Goal: Task Accomplishment & Management: Use online tool/utility

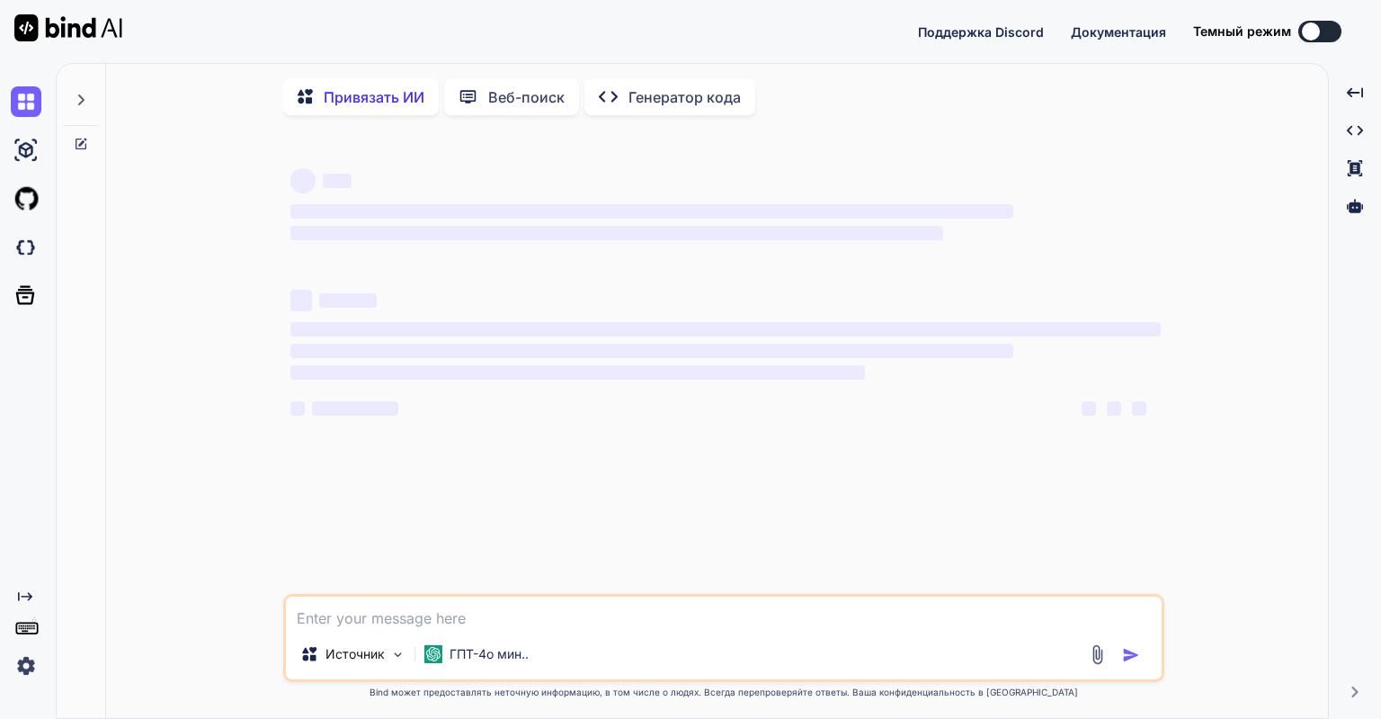
click at [27, 675] on img at bounding box center [26, 665] width 31 height 31
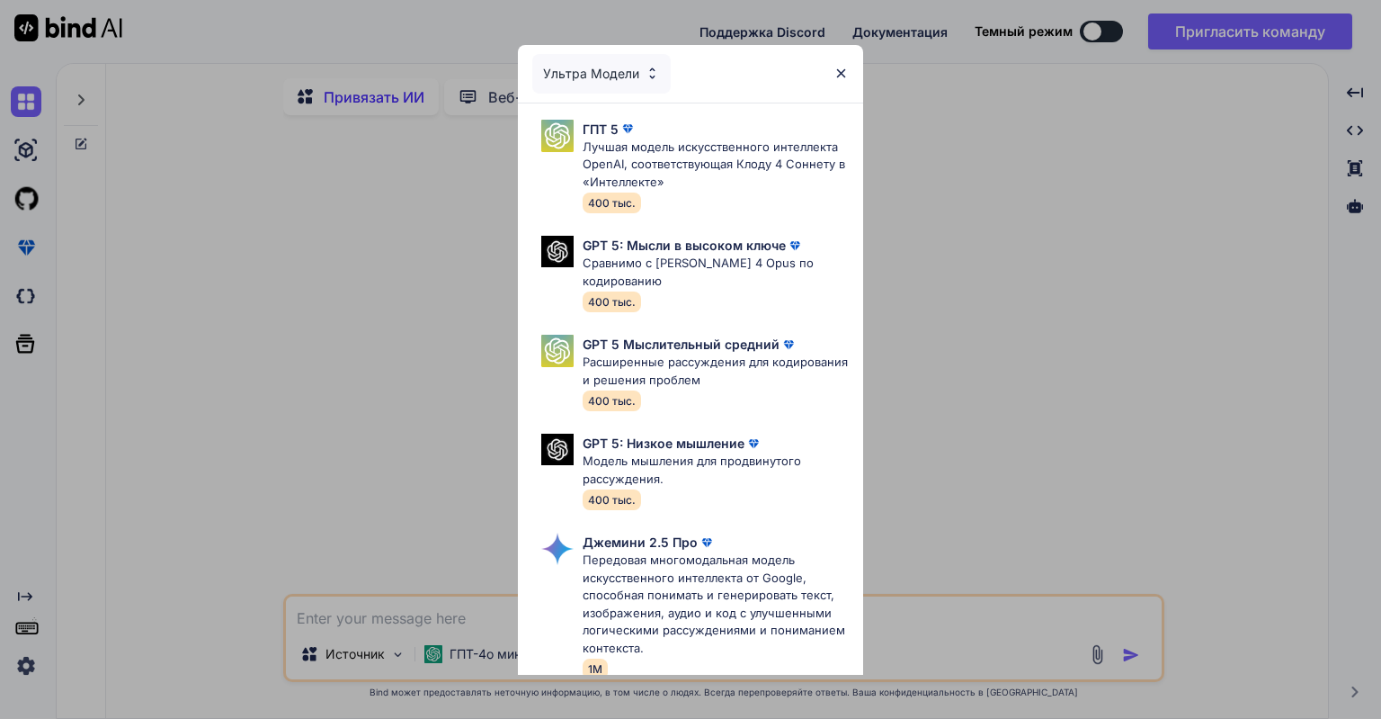
click at [24, 657] on div "Ультра Модели ГПТ 5 Лучшая модель искусственного интеллекта OpenAI, соответству…" at bounding box center [690, 359] width 1381 height 719
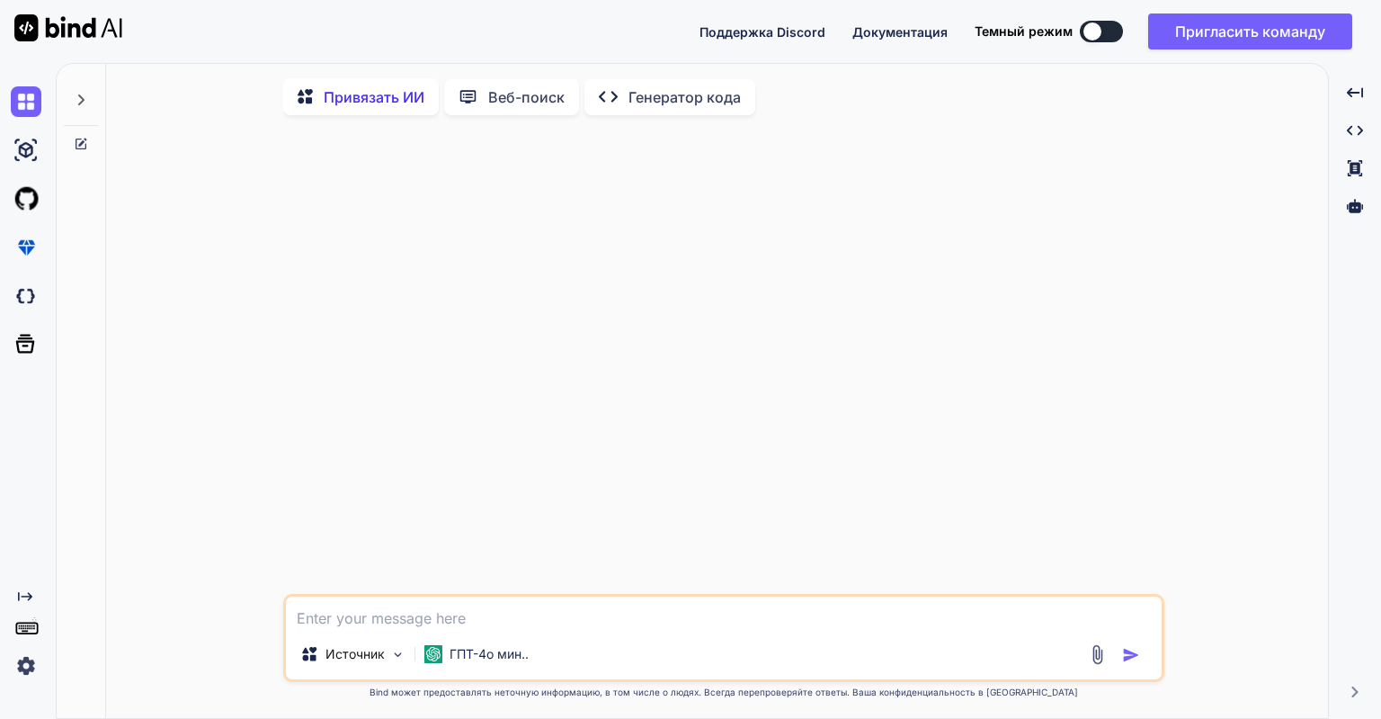
click at [76, 99] on icon at bounding box center [81, 100] width 14 height 14
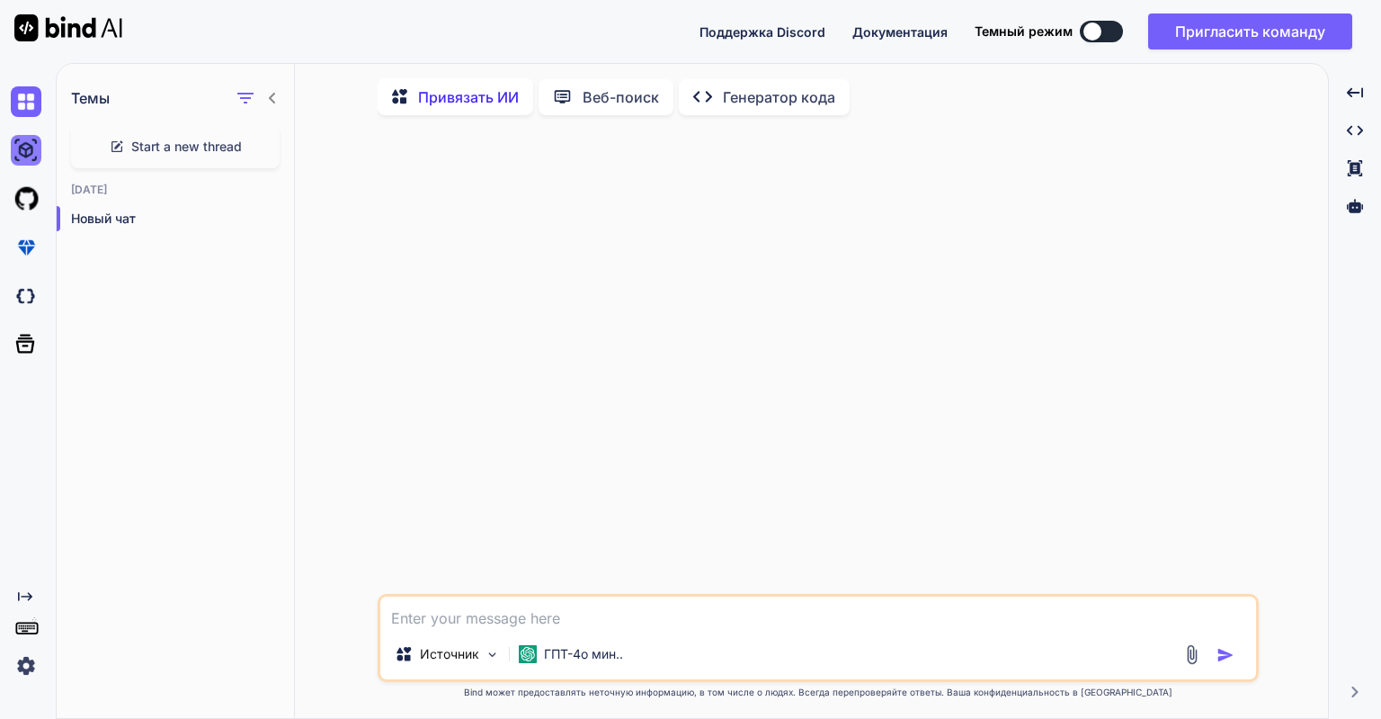
click at [22, 149] on img at bounding box center [26, 150] width 31 height 31
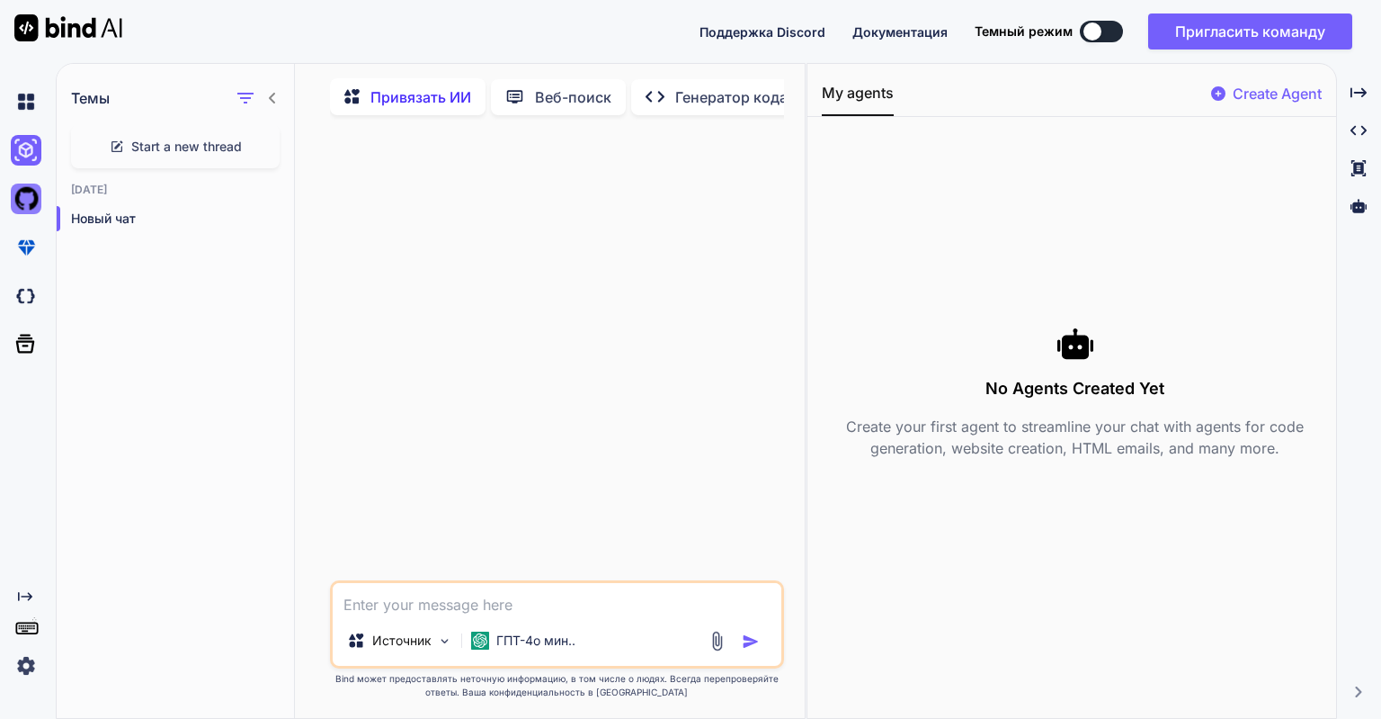
click at [24, 197] on img at bounding box center [26, 198] width 31 height 31
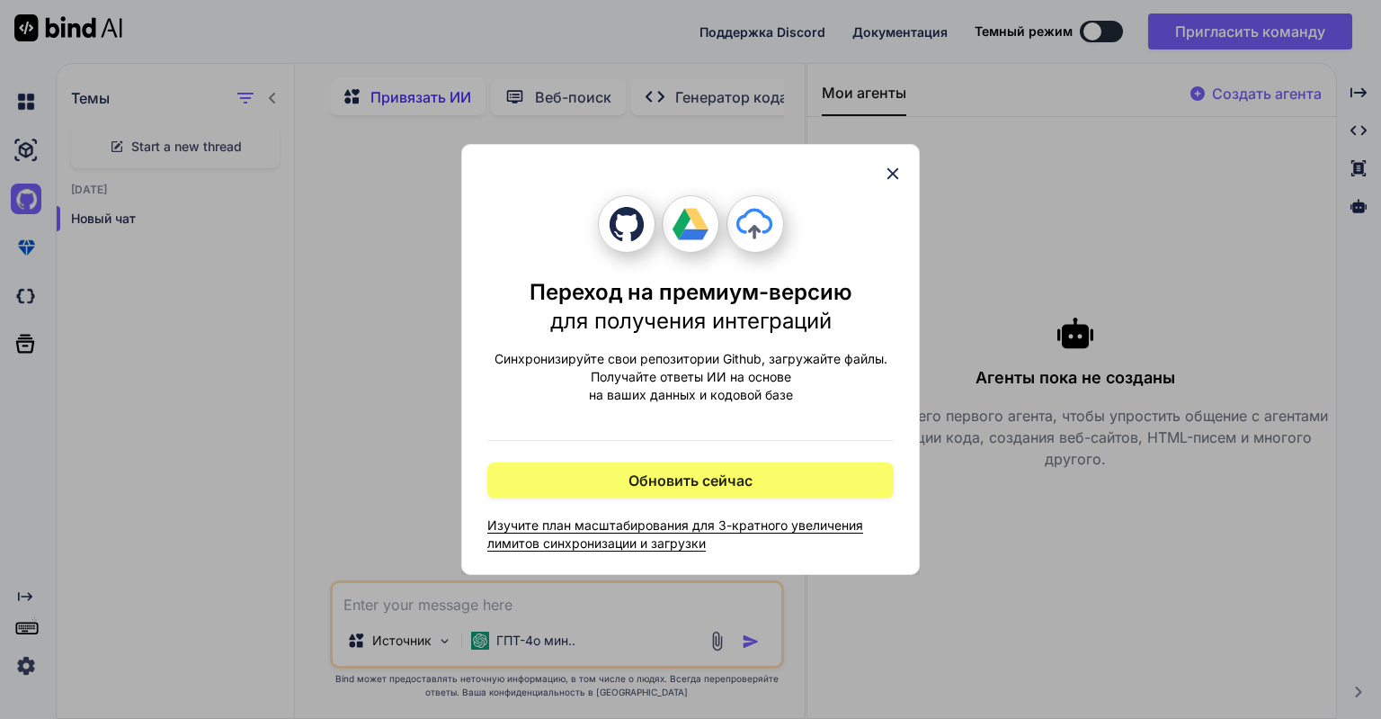
click at [891, 177] on icon at bounding box center [894, 174] width 12 height 12
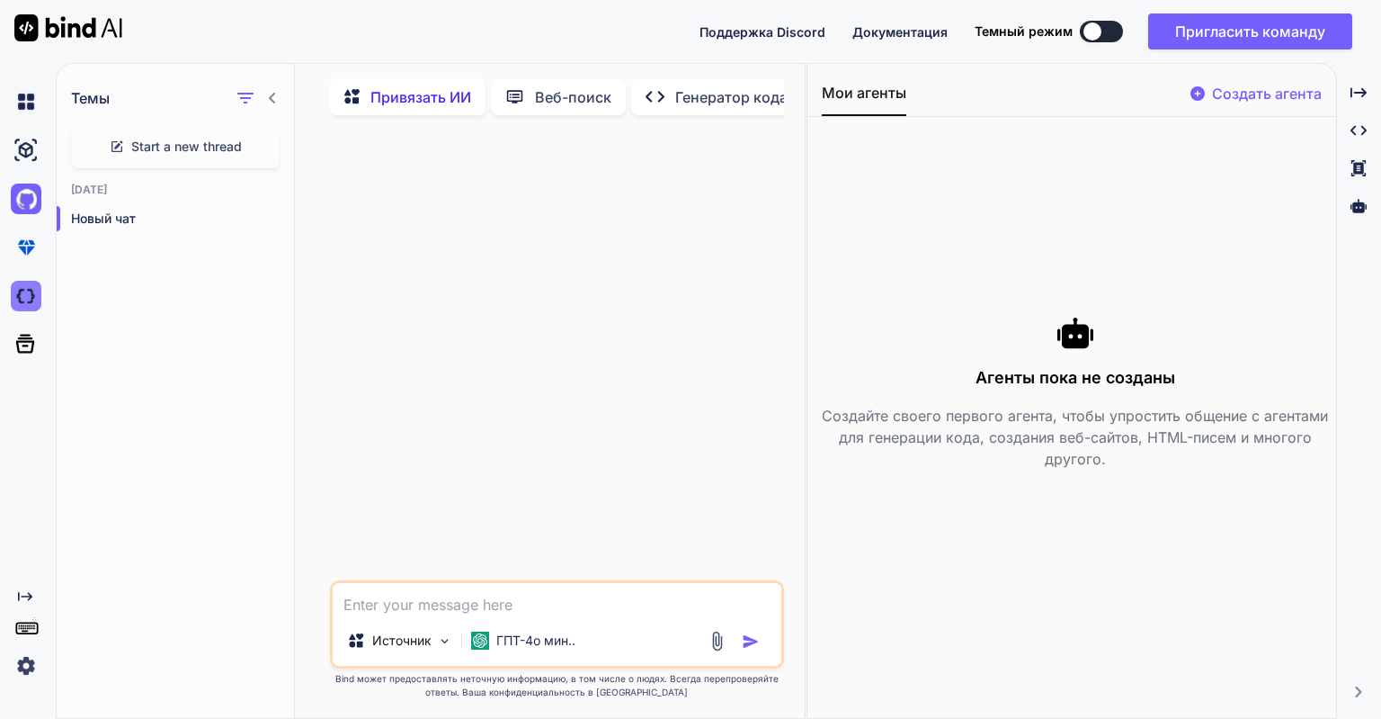
click at [30, 301] on img at bounding box center [26, 296] width 31 height 31
click at [1269, 90] on p "Создать агента" at bounding box center [1267, 94] width 110 height 22
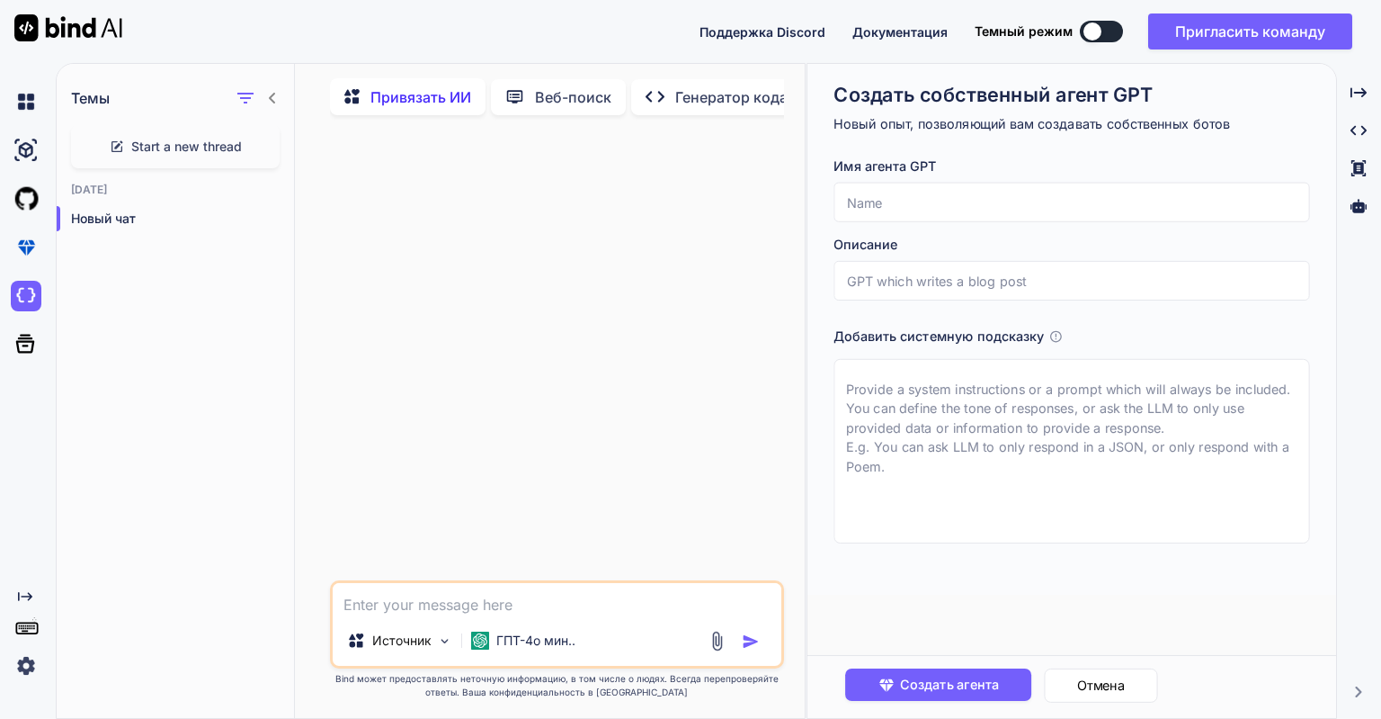
click at [540, 90] on p "Веб-поиск" at bounding box center [573, 97] width 76 height 22
click at [727, 82] on div "Created with Pixso. Генератор кода" at bounding box center [716, 97] width 171 height 36
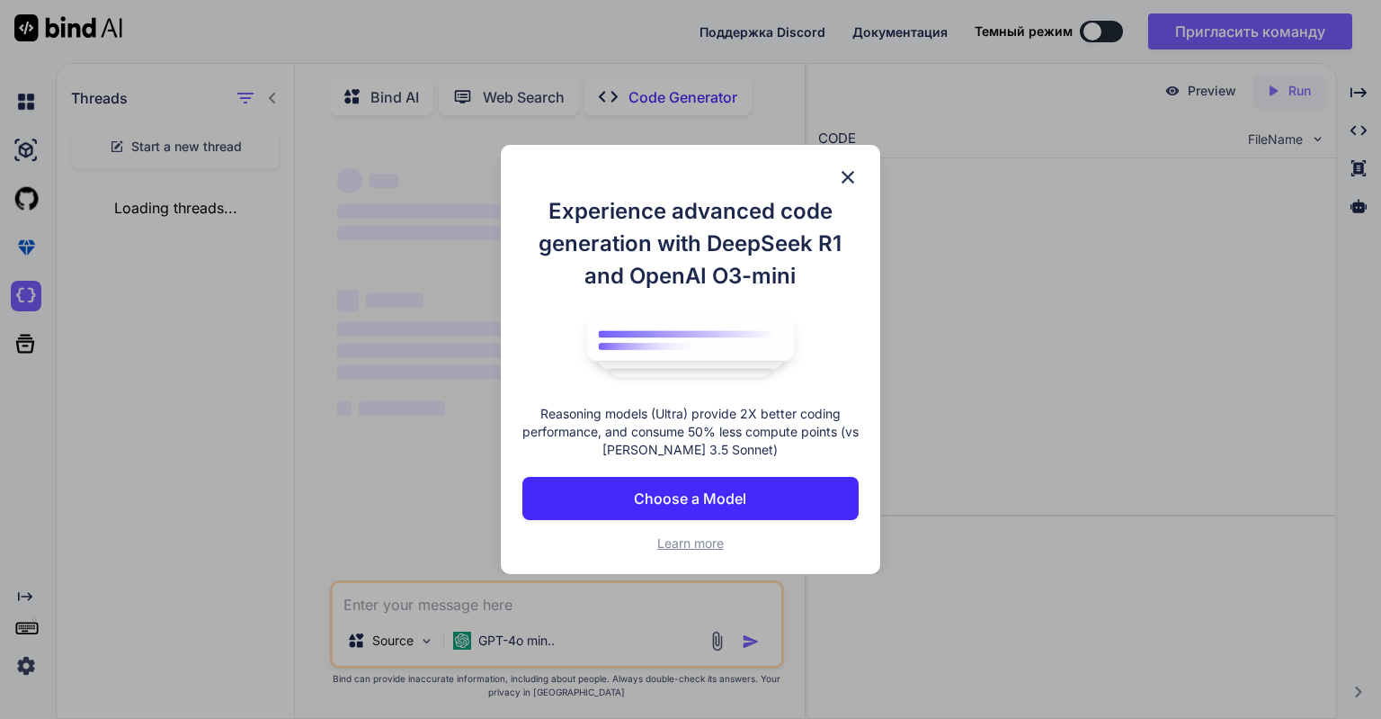
type textarea "x"
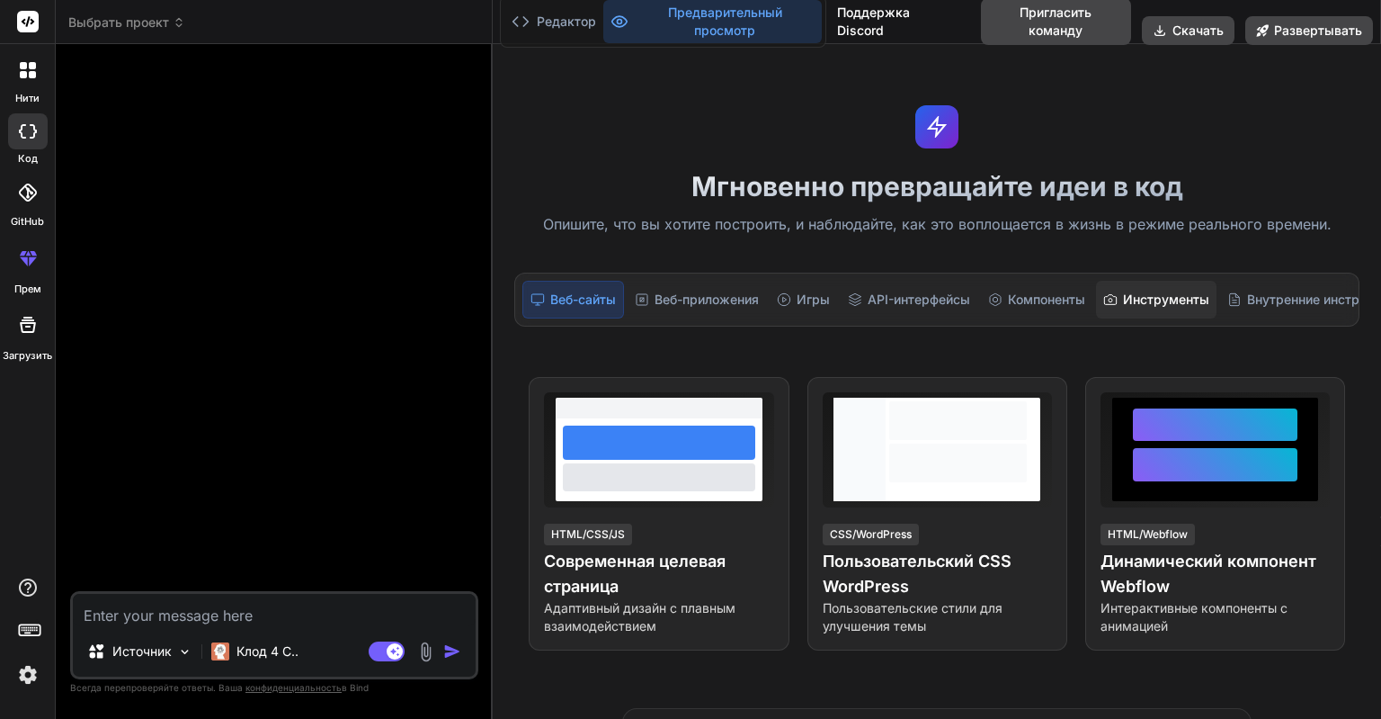
click at [1180, 297] on div "Инструменты" at bounding box center [1156, 300] width 121 height 38
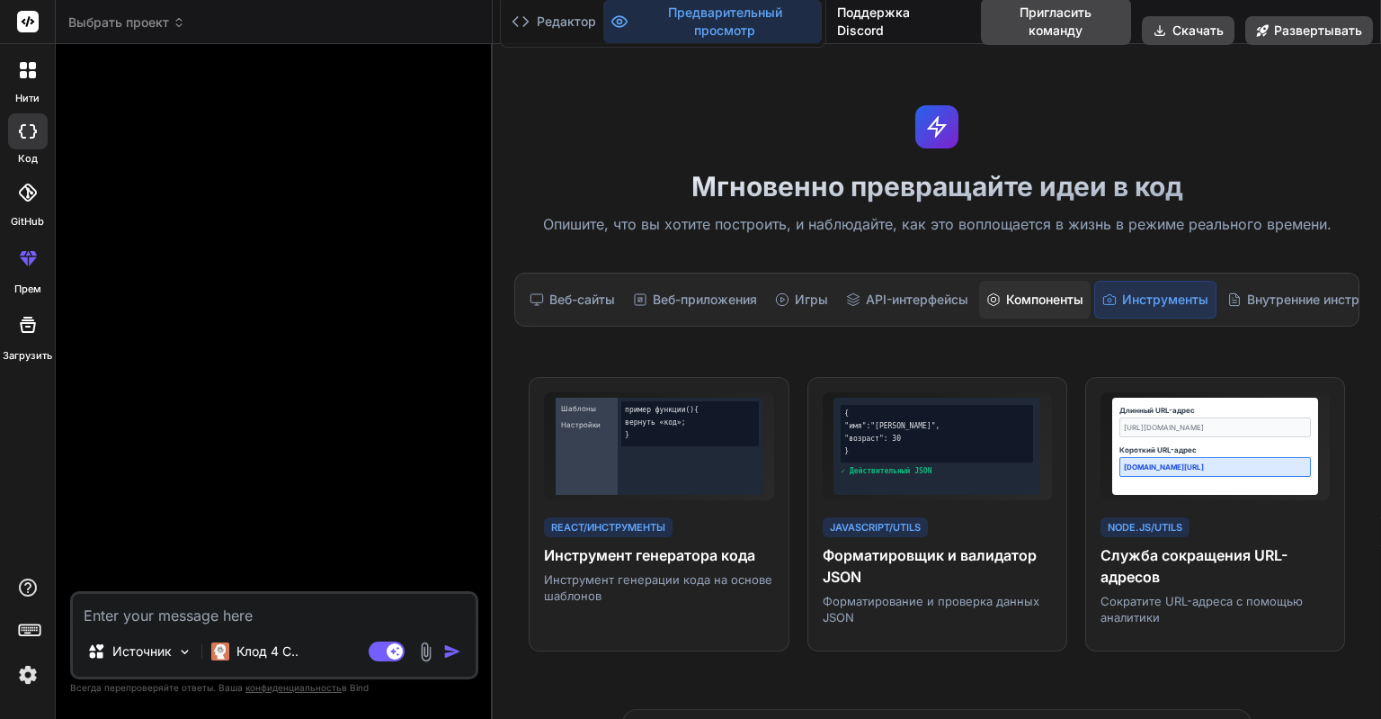
click at [1049, 297] on div "Компоненты" at bounding box center [1035, 300] width 112 height 38
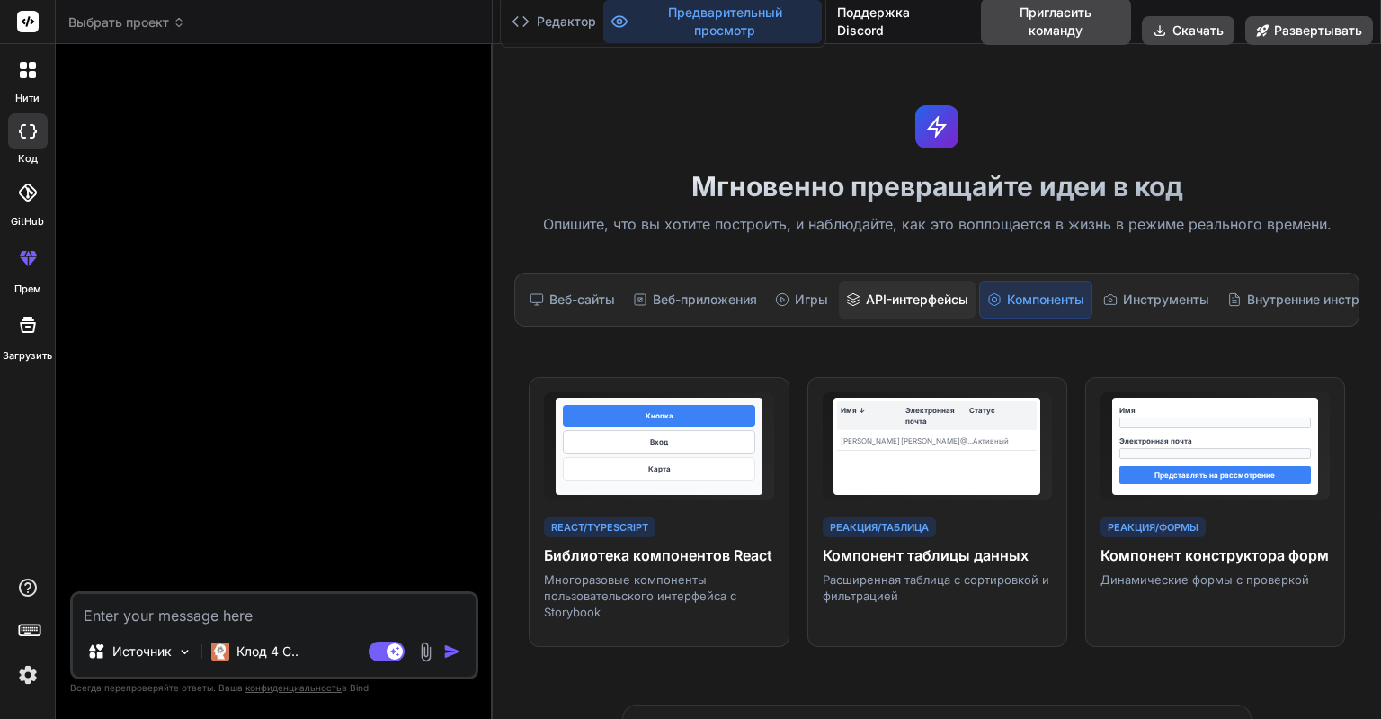
click at [922, 297] on div "API-интерфейсы" at bounding box center [907, 300] width 137 height 38
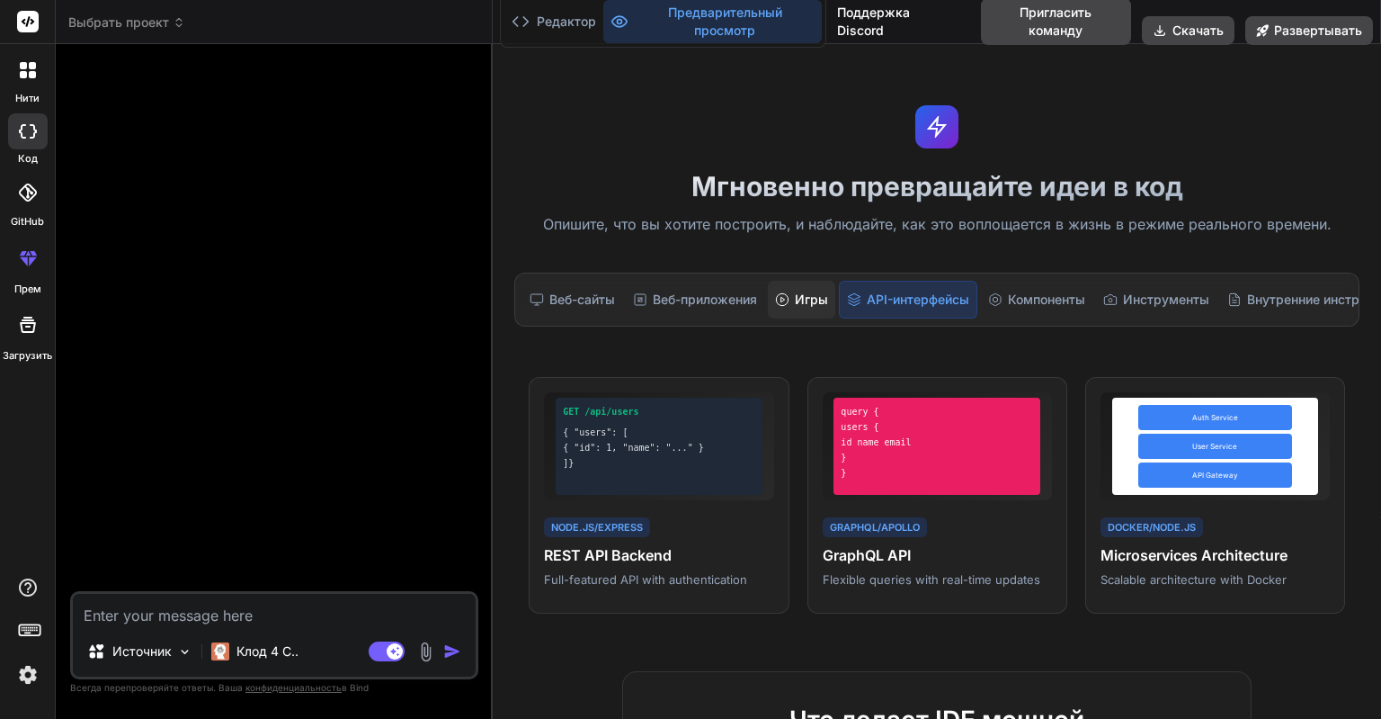
click at [800, 298] on div "Игры" at bounding box center [801, 300] width 67 height 38
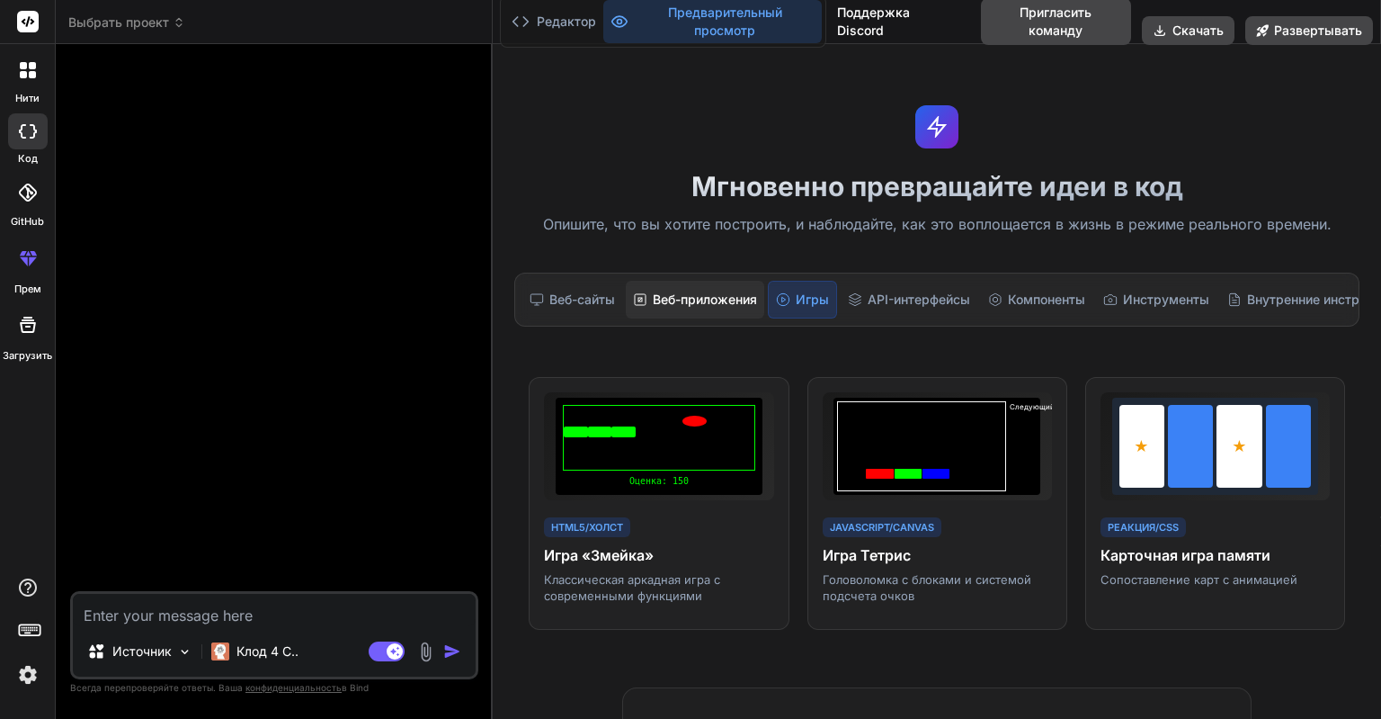
click at [703, 300] on div "Веб-приложения" at bounding box center [695, 300] width 139 height 38
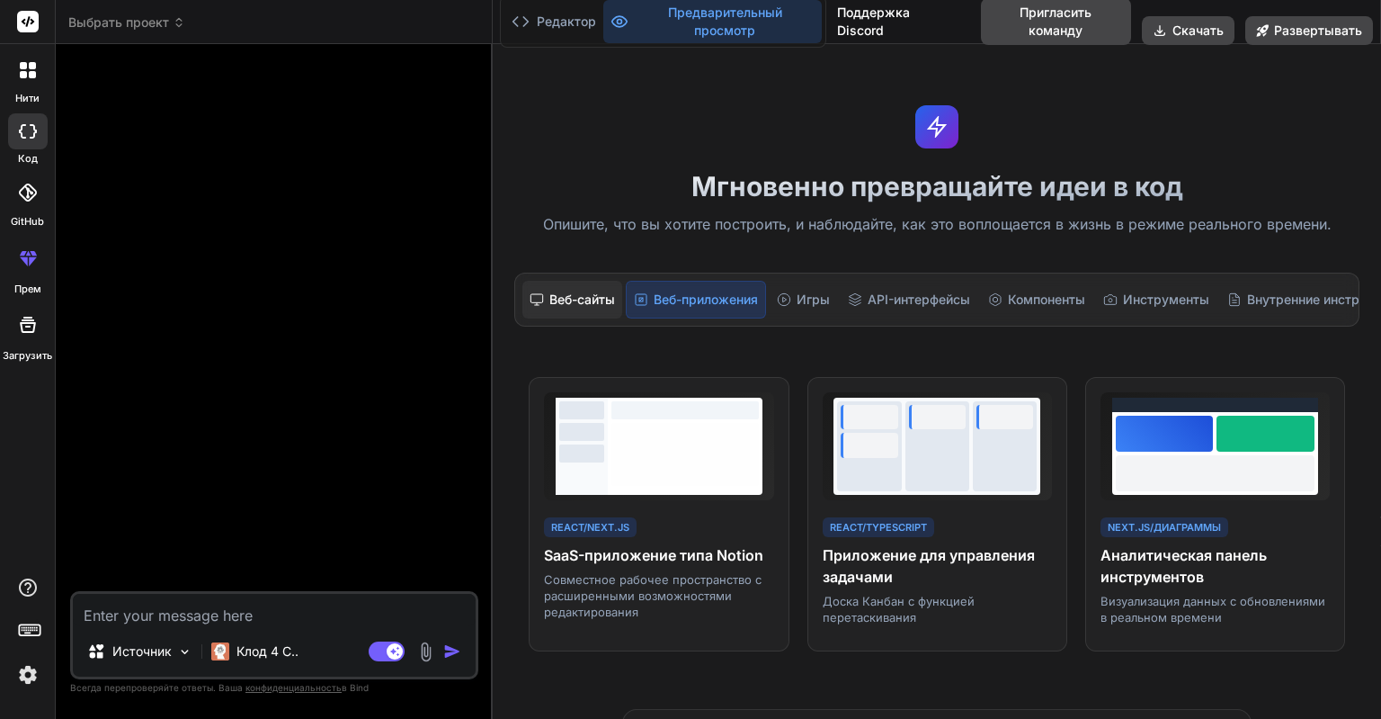
click at [558, 293] on div "Веб-сайты" at bounding box center [573, 300] width 100 height 38
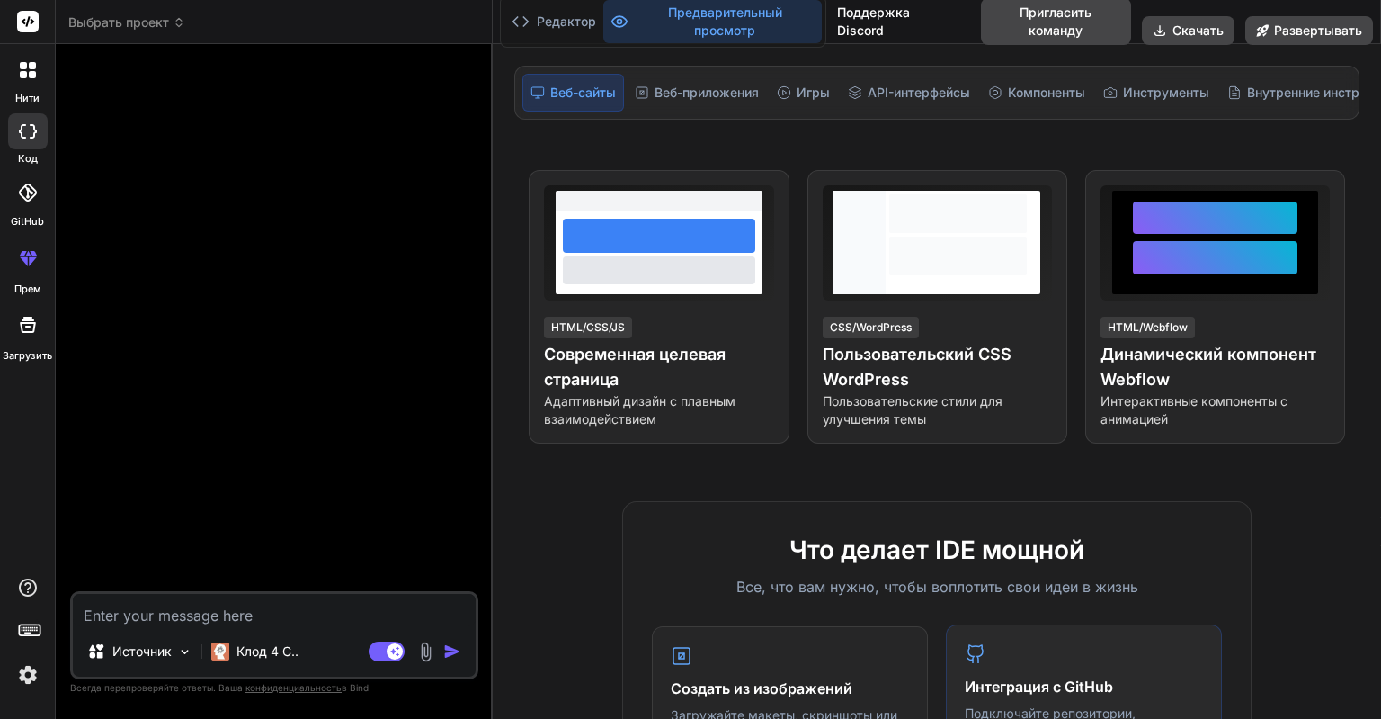
scroll to position [310, 0]
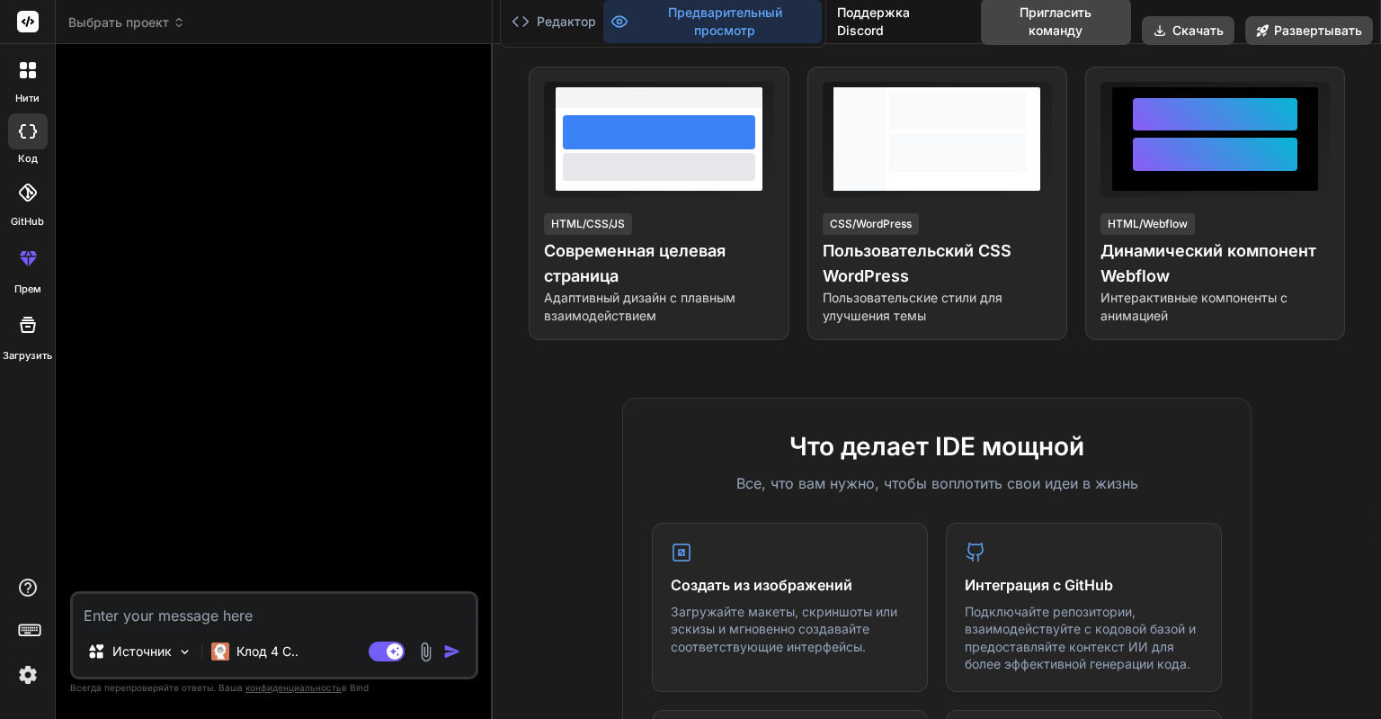
click at [31, 323] on icon at bounding box center [28, 325] width 16 height 16
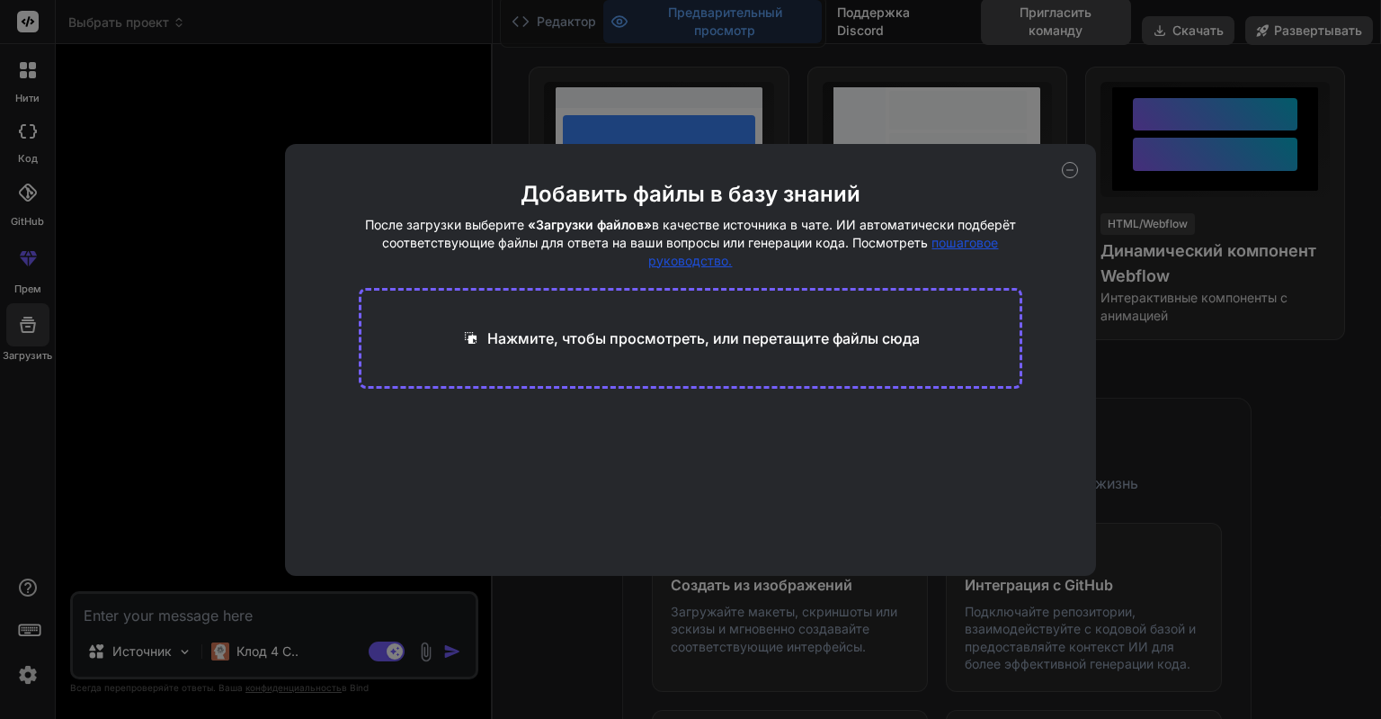
click at [231, 154] on div "Добавить файлы в базу знаний После загрузки выберите «Загрузки файлов» в качест…" at bounding box center [690, 359] width 1381 height 719
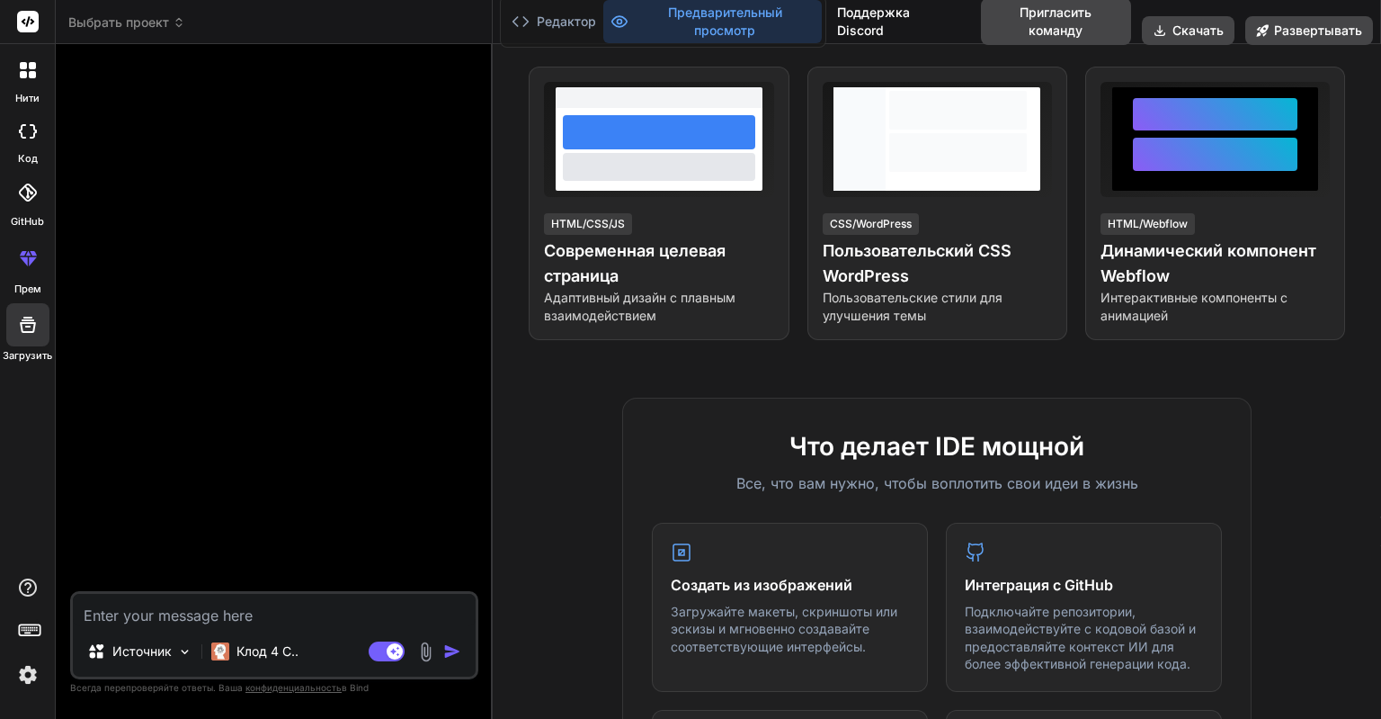
click at [44, 70] on div at bounding box center [28, 70] width 38 height 38
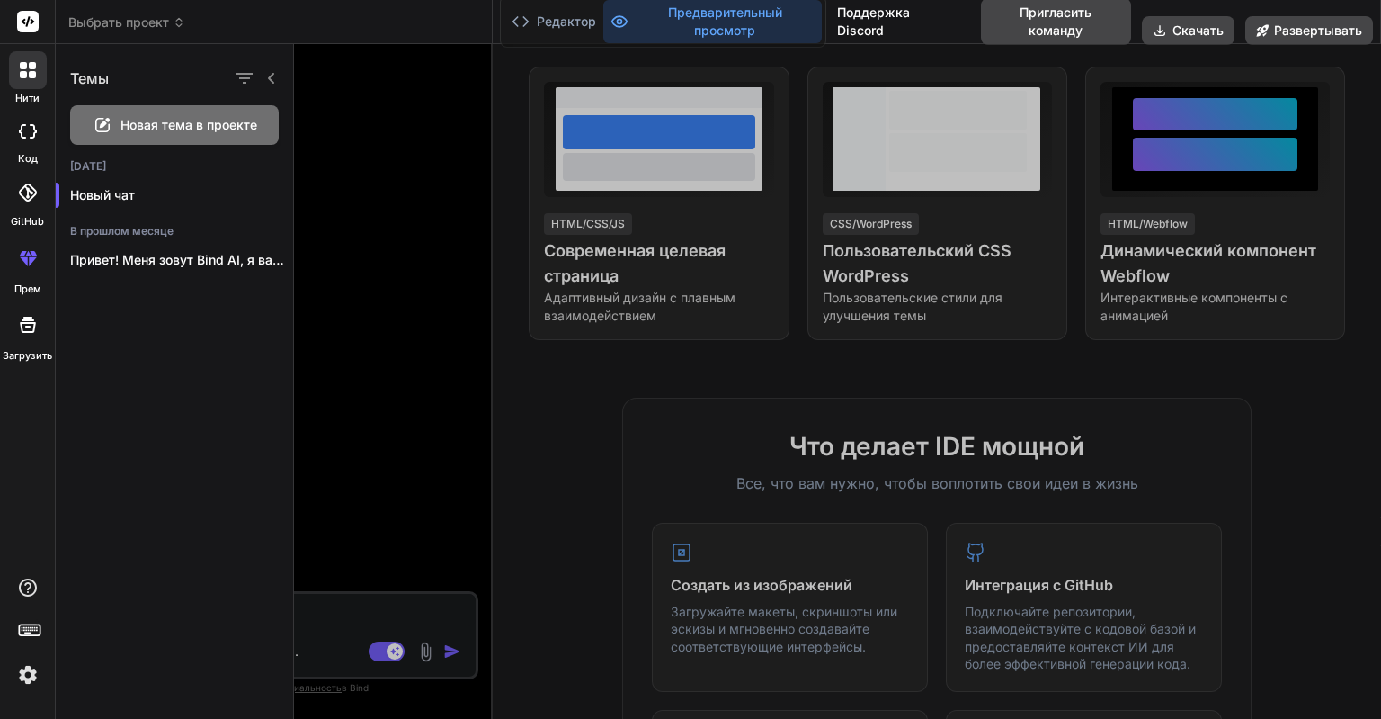
click at [21, 135] on div at bounding box center [28, 131] width 40 height 36
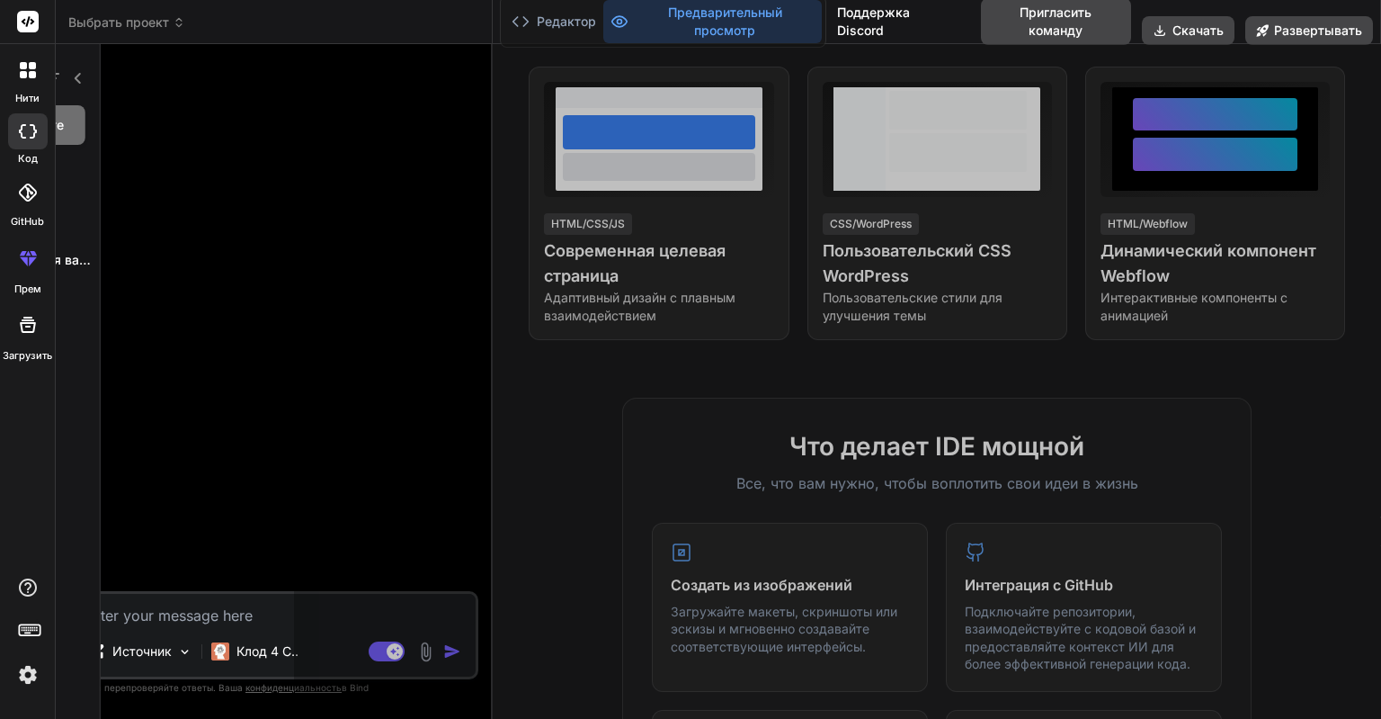
type textarea "x"
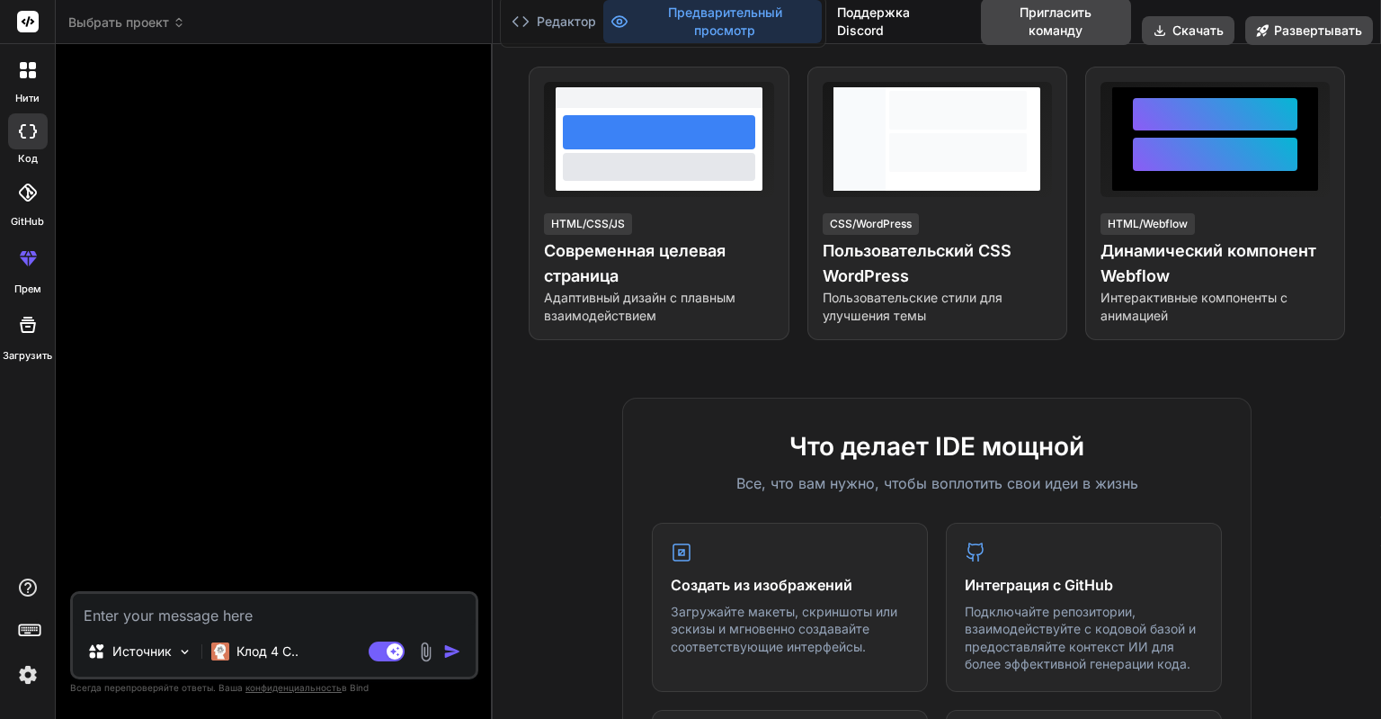
click at [30, 206] on div at bounding box center [28, 193] width 40 height 40
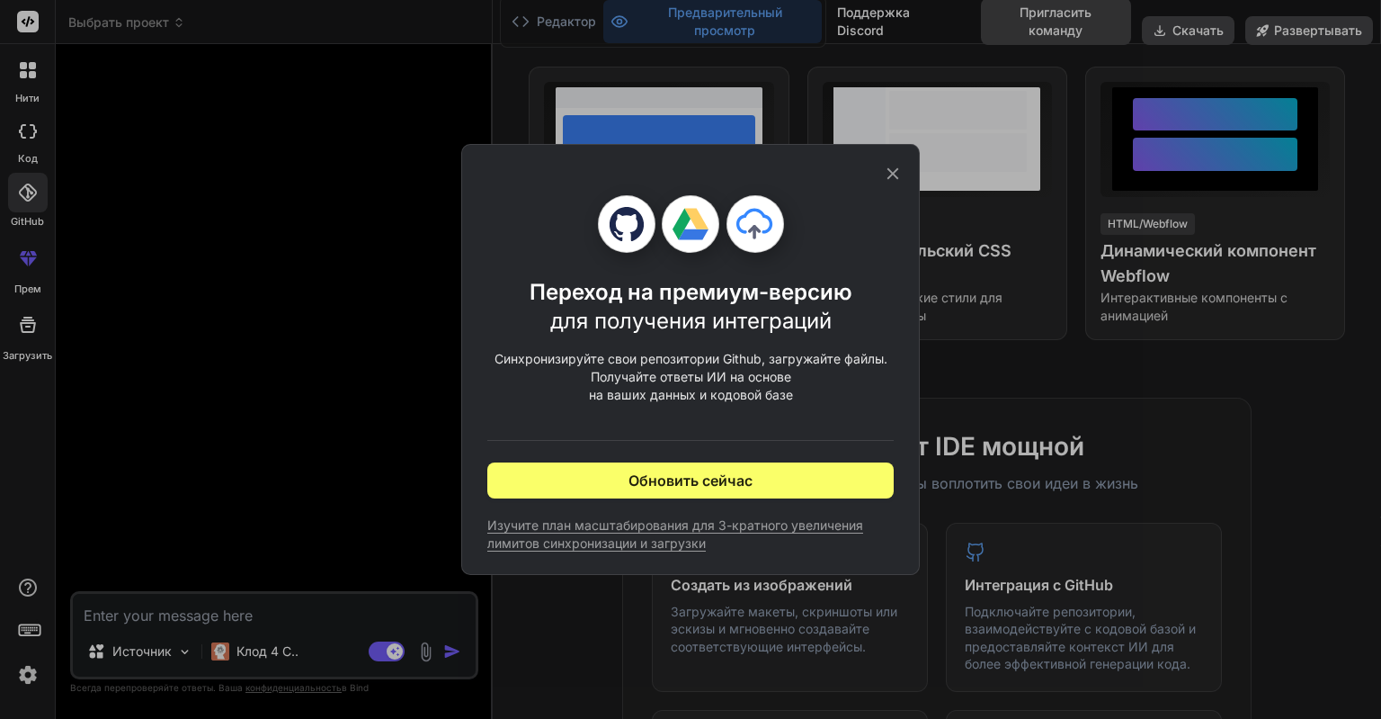
click at [898, 174] on icon at bounding box center [893, 174] width 20 height 20
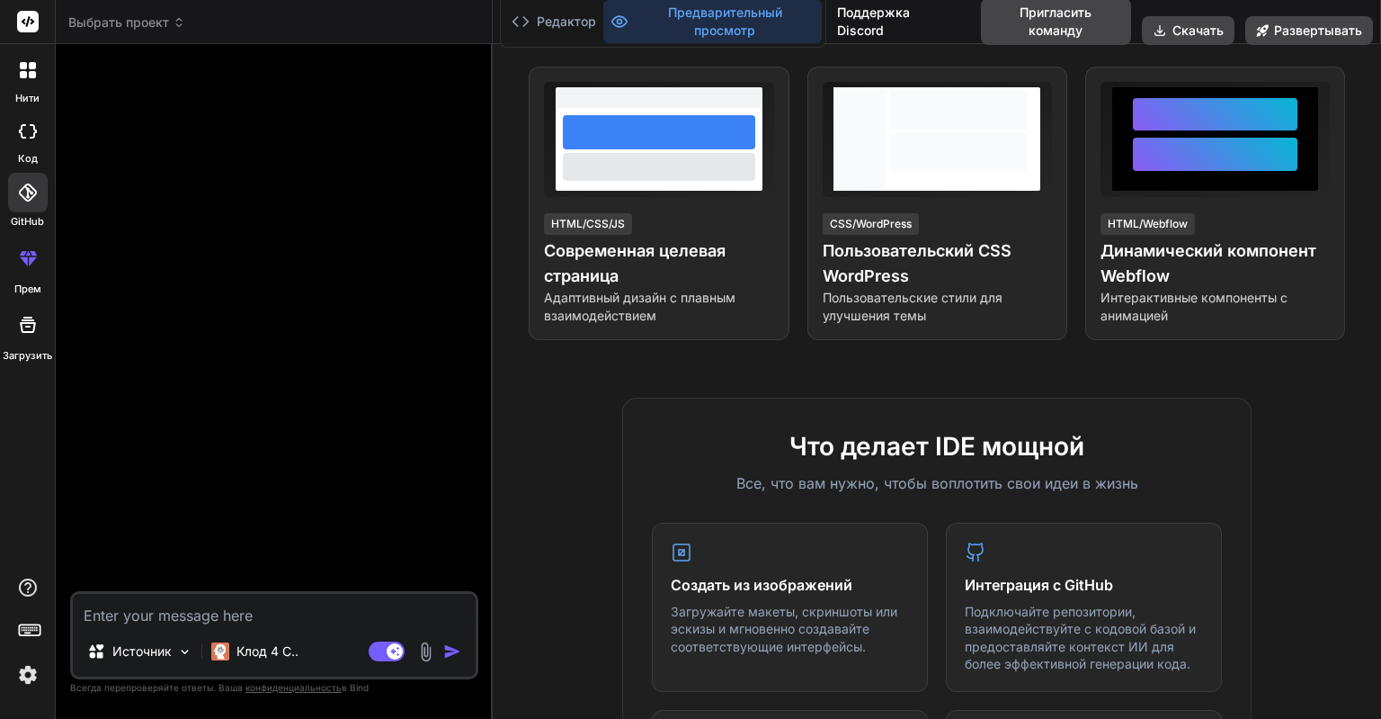
scroll to position [414, 0]
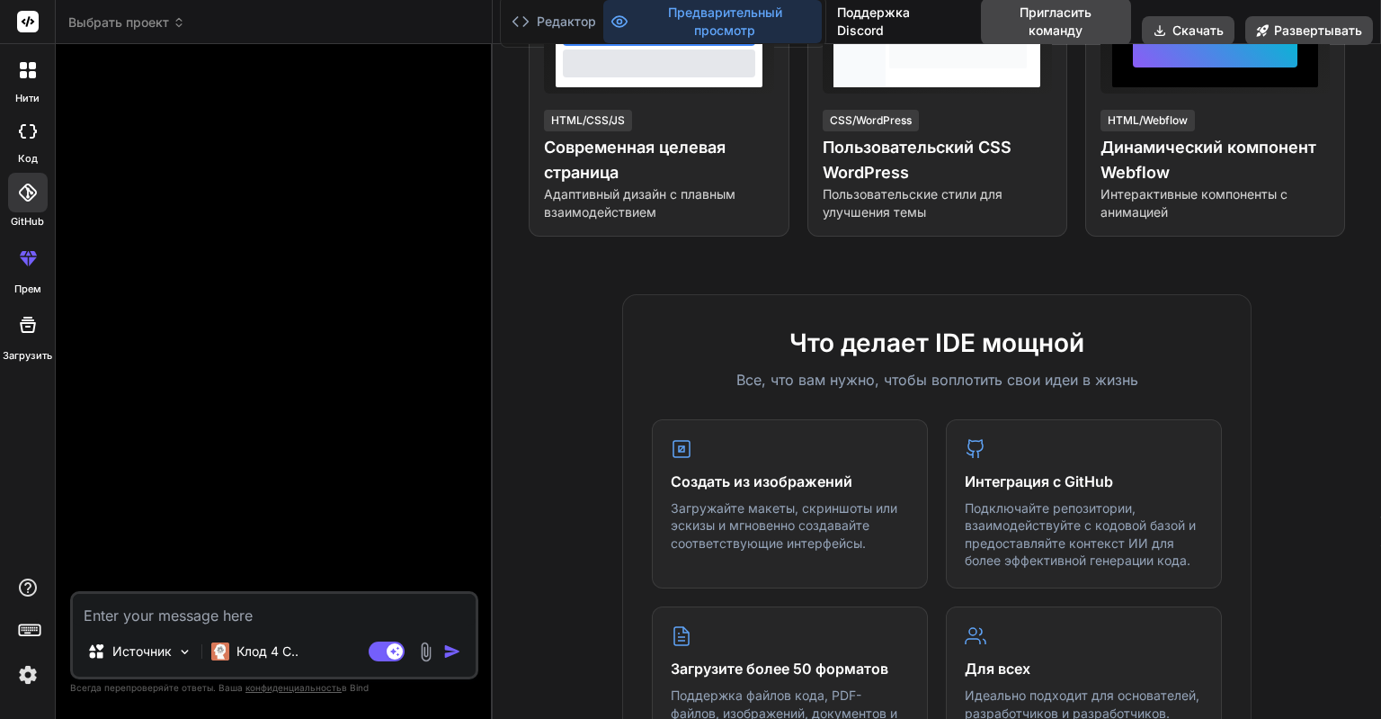
click at [34, 683] on img at bounding box center [28, 674] width 31 height 31
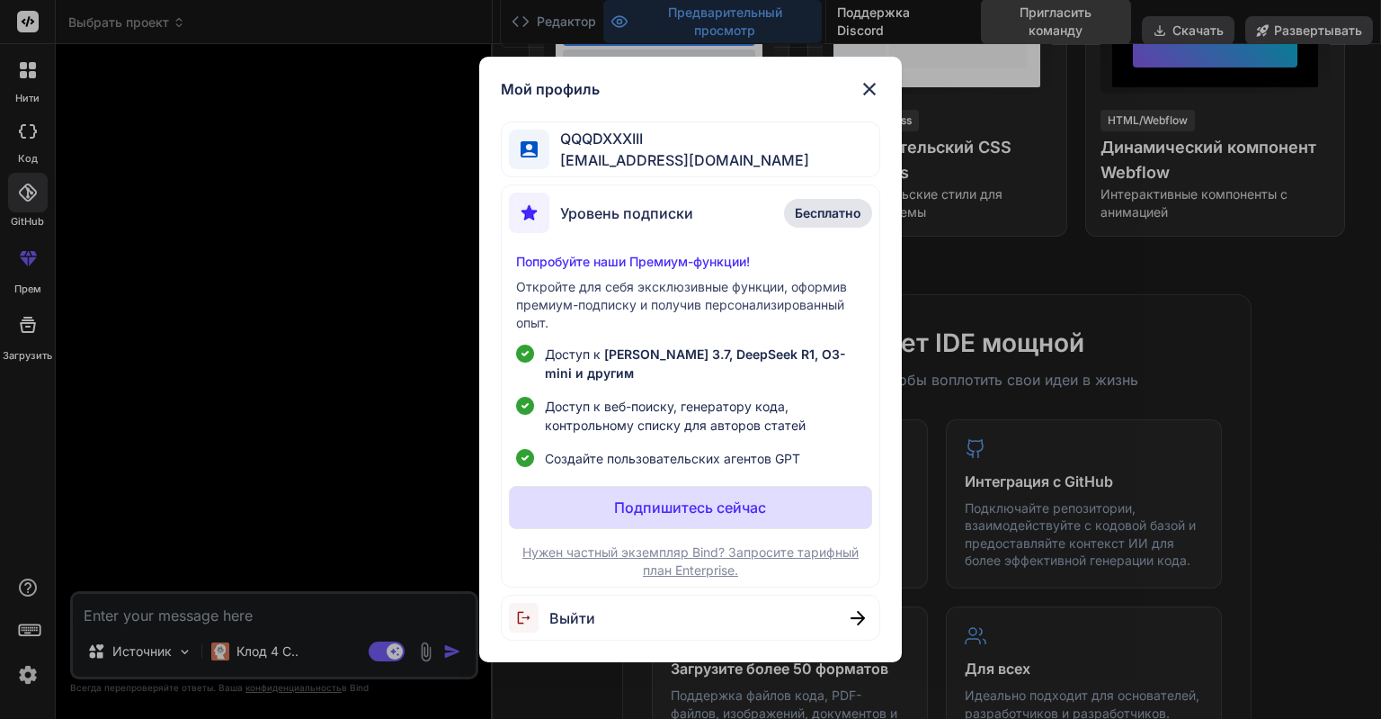
click at [815, 213] on span "Бесплатно" at bounding box center [828, 213] width 67 height 18
click at [593, 156] on span "[EMAIL_ADDRESS][DOMAIN_NAME]" at bounding box center [680, 160] width 260 height 22
click at [675, 513] on p "Подпишитесь сейчас" at bounding box center [690, 507] width 152 height 22
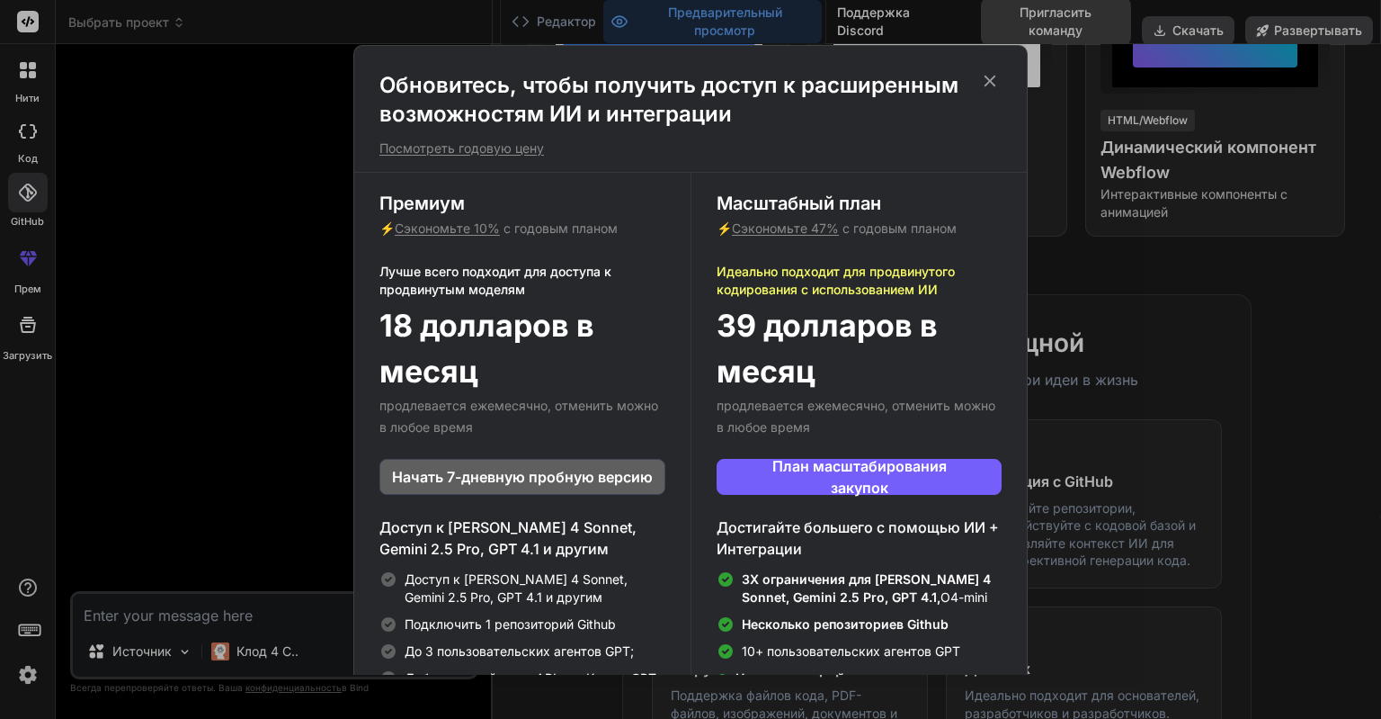
click at [995, 81] on icon at bounding box center [990, 81] width 20 height 20
